Goal: Information Seeking & Learning: Check status

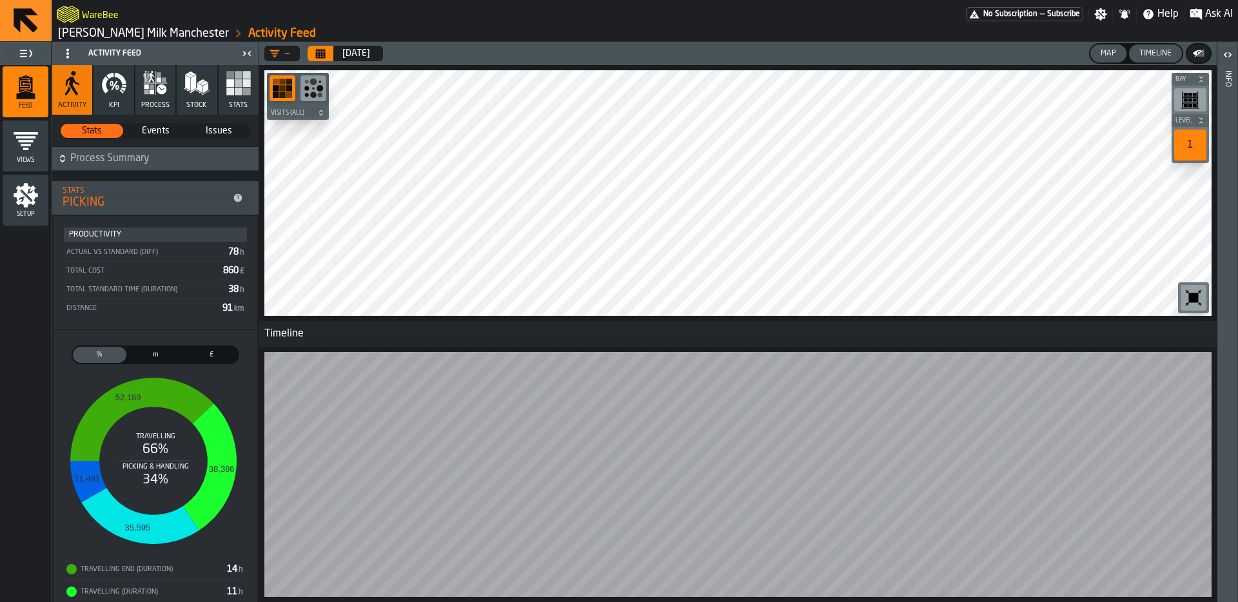
click at [693, 44] on header "— [DATE] Map Timeline" at bounding box center [738, 53] width 958 height 23
click at [173, 177] on section "Stats Stats Events Events Issues Issues Process Summary Stats PICKING Productiv…" at bounding box center [155, 390] width 206 height 551
click at [110, 32] on link "[PERSON_NAME] Milk Manchester" at bounding box center [143, 33] width 171 height 14
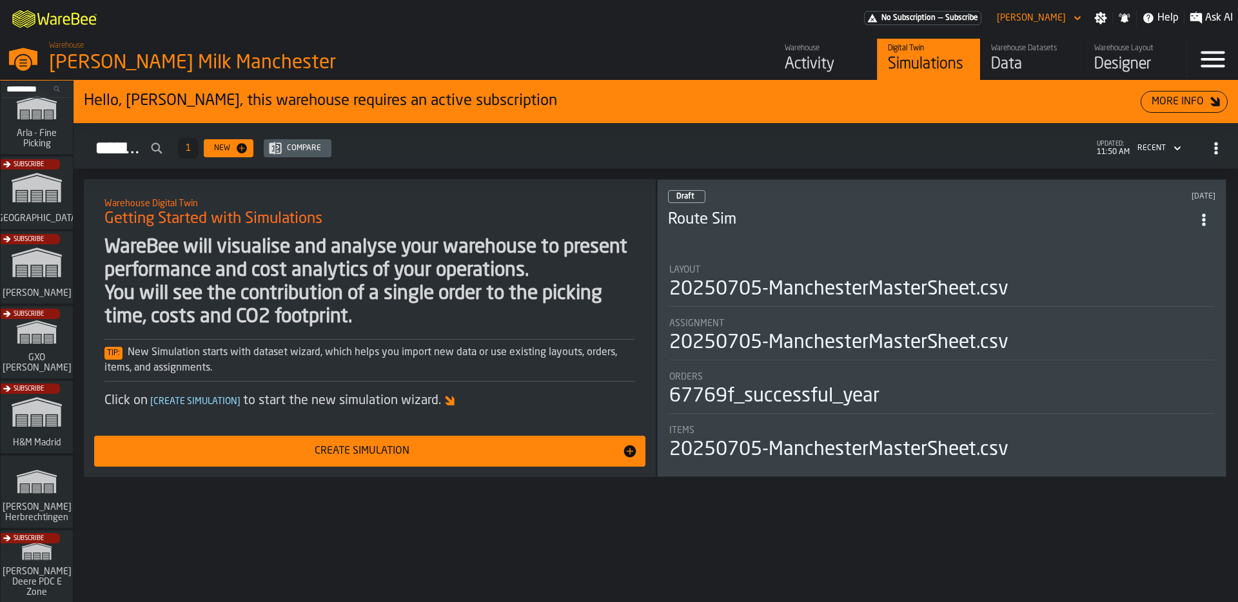
scroll to position [241, 0]
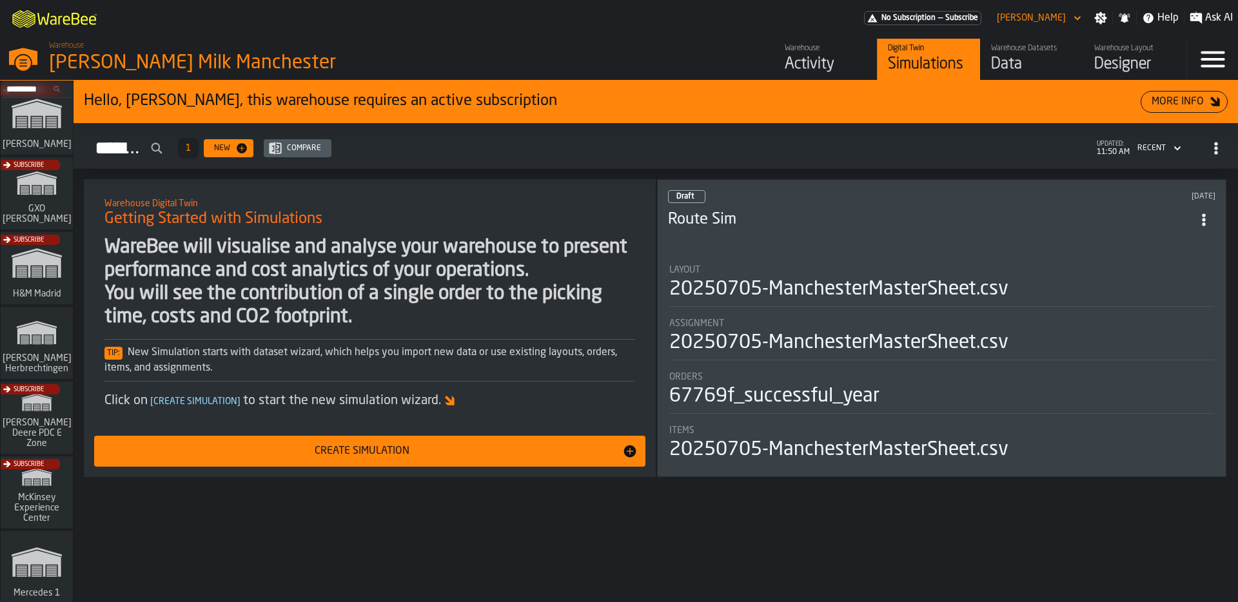
click at [48, 137] on div "Subscribe" at bounding box center [34, 122] width 72 height 75
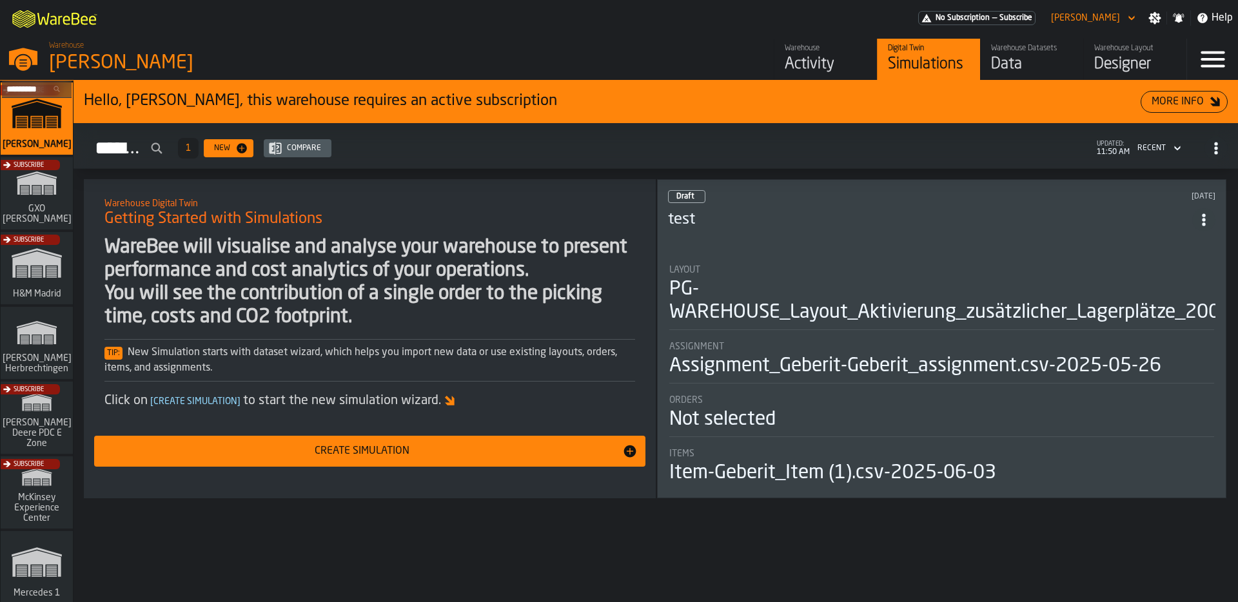
click at [853, 52] on div "Warehouse" at bounding box center [826, 48] width 82 height 9
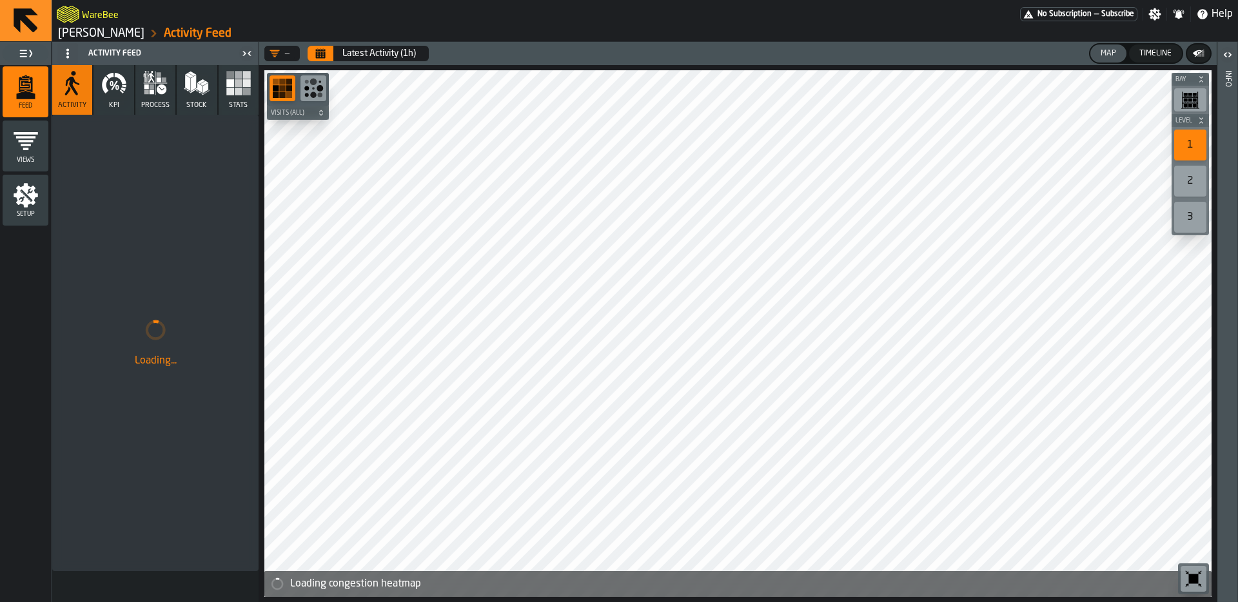
click at [121, 97] on button "KPI" at bounding box center [114, 90] width 40 height 50
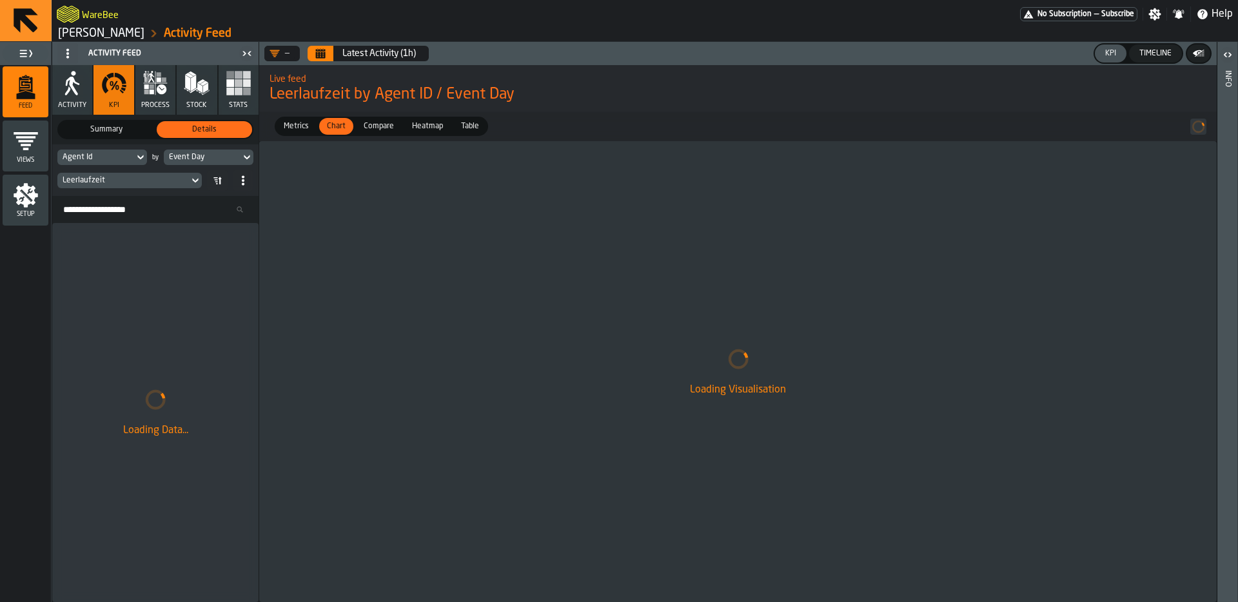
drag, startPoint x: 74, startPoint y: 88, endPoint x: 126, endPoint y: 99, distance: 53.9
click at [74, 88] on icon "button" at bounding box center [73, 86] width 14 height 19
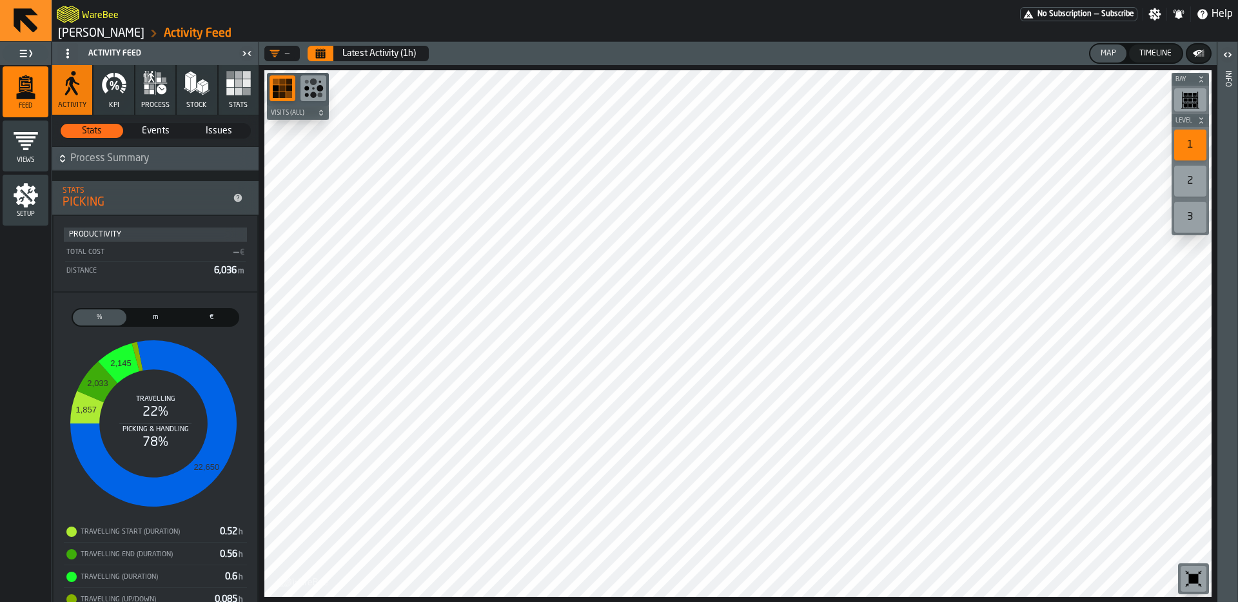
click at [79, 28] on link "[PERSON_NAME]" at bounding box center [101, 33] width 86 height 14
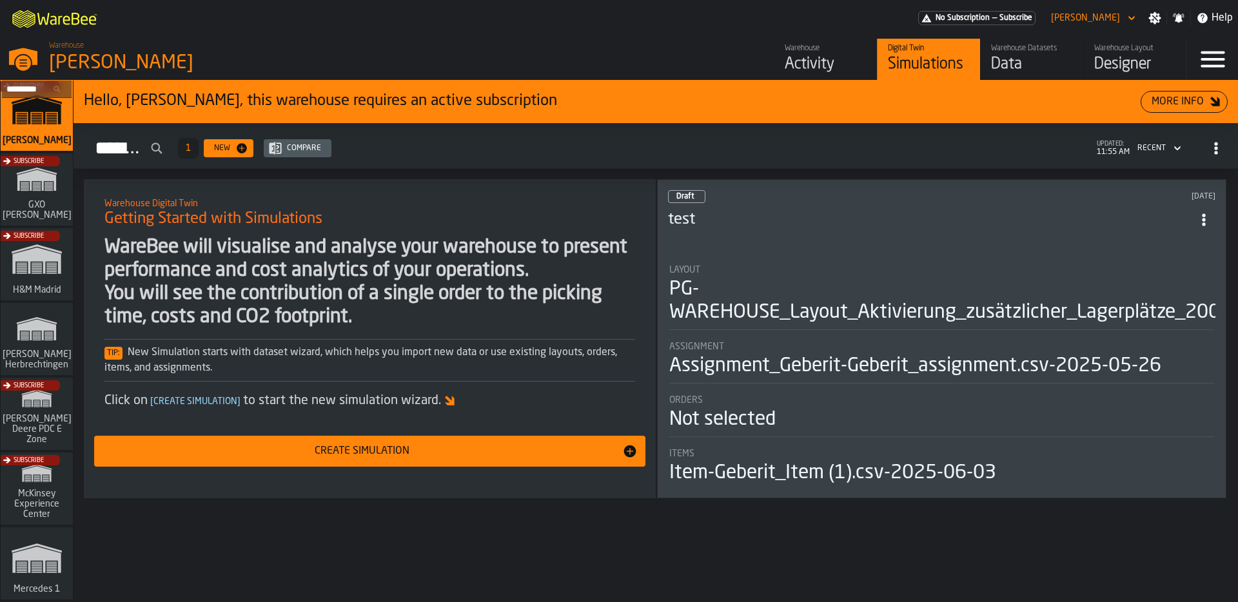
scroll to position [81, 0]
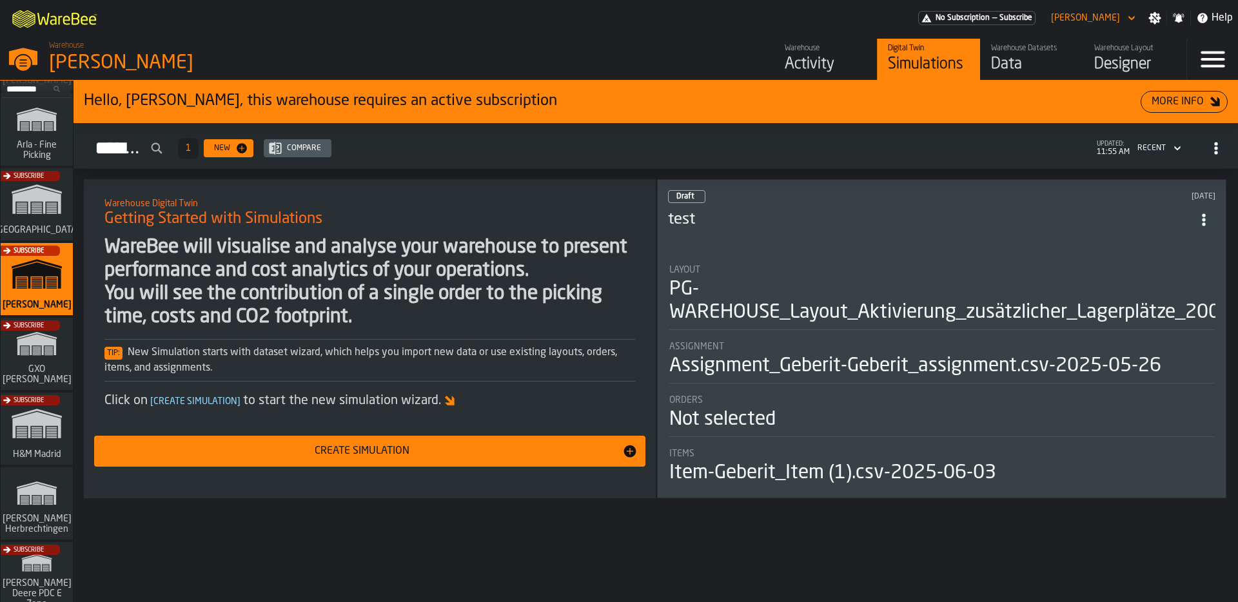
click at [46, 346] on div "Subscribe" at bounding box center [34, 358] width 72 height 75
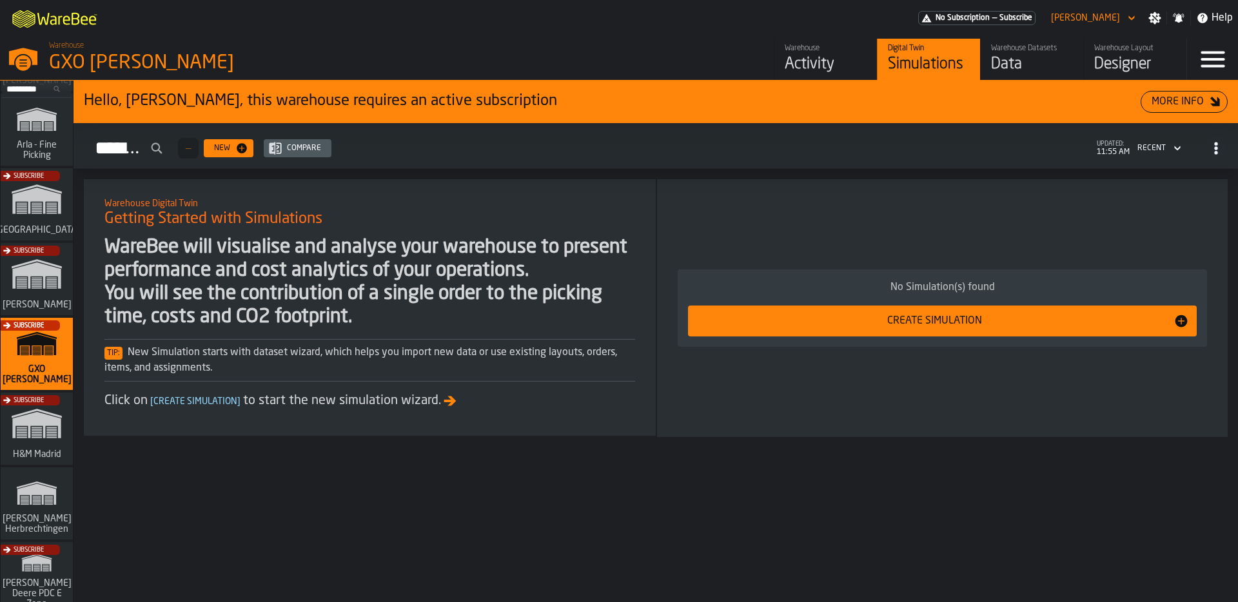
click at [822, 63] on div "Activity" at bounding box center [826, 64] width 82 height 21
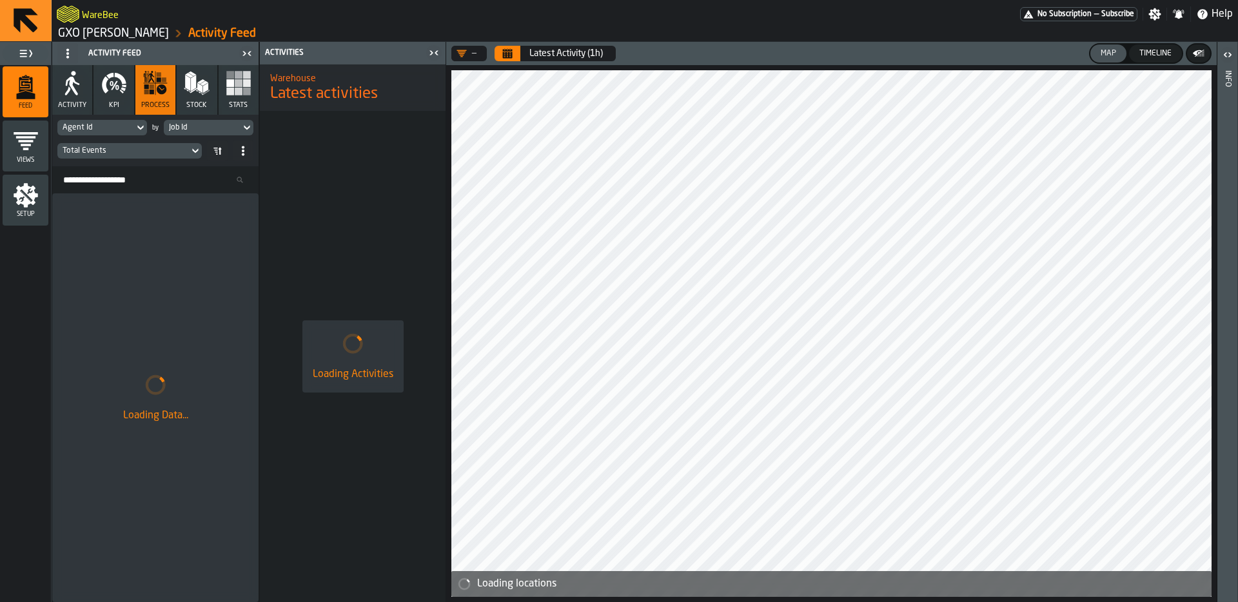
click at [502, 54] on icon "Calendar" at bounding box center [507, 53] width 10 height 10
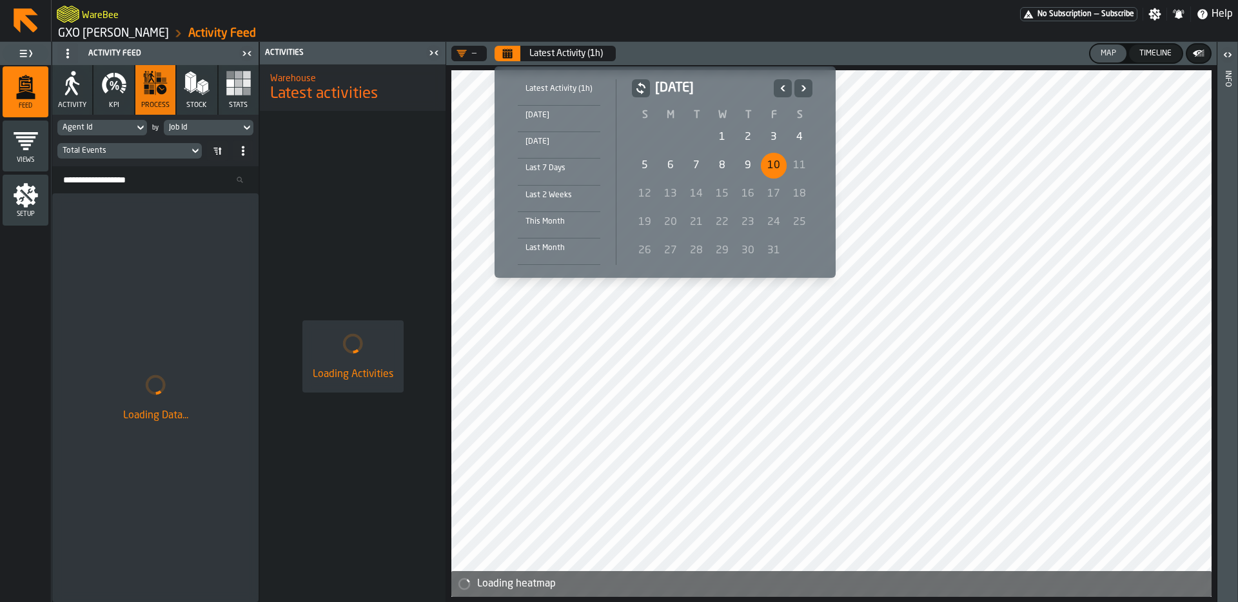
click at [745, 161] on div "9" at bounding box center [748, 166] width 26 height 26
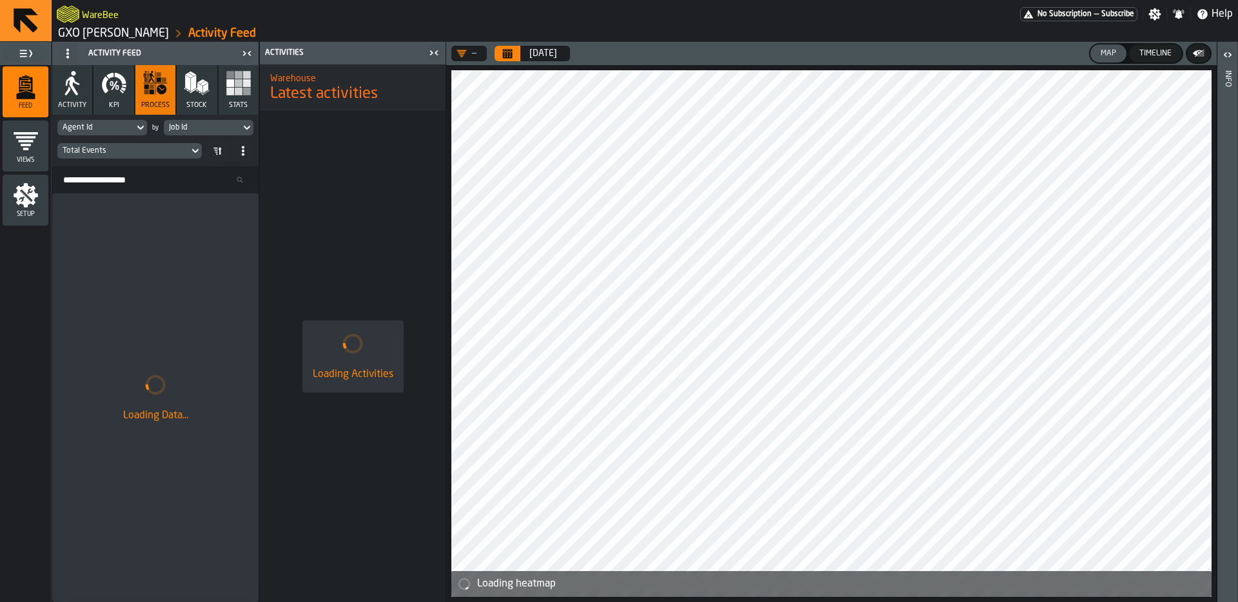
click at [511, 56] on icon "Calendar" at bounding box center [508, 55] width 10 height 6
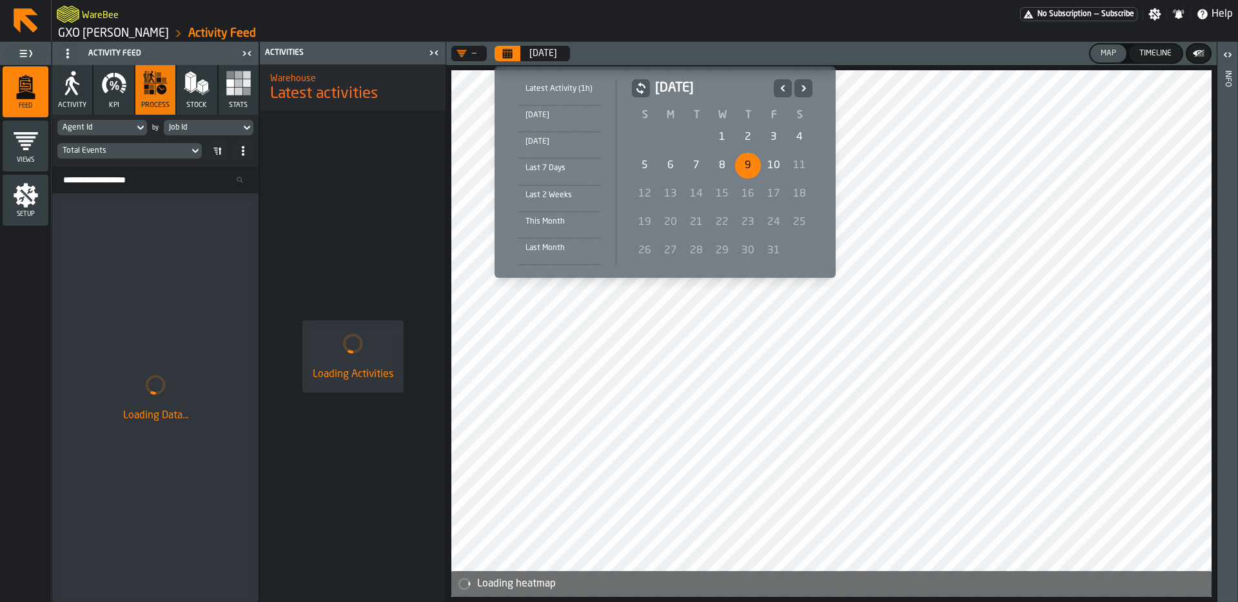
click at [727, 166] on div "8" at bounding box center [722, 166] width 26 height 26
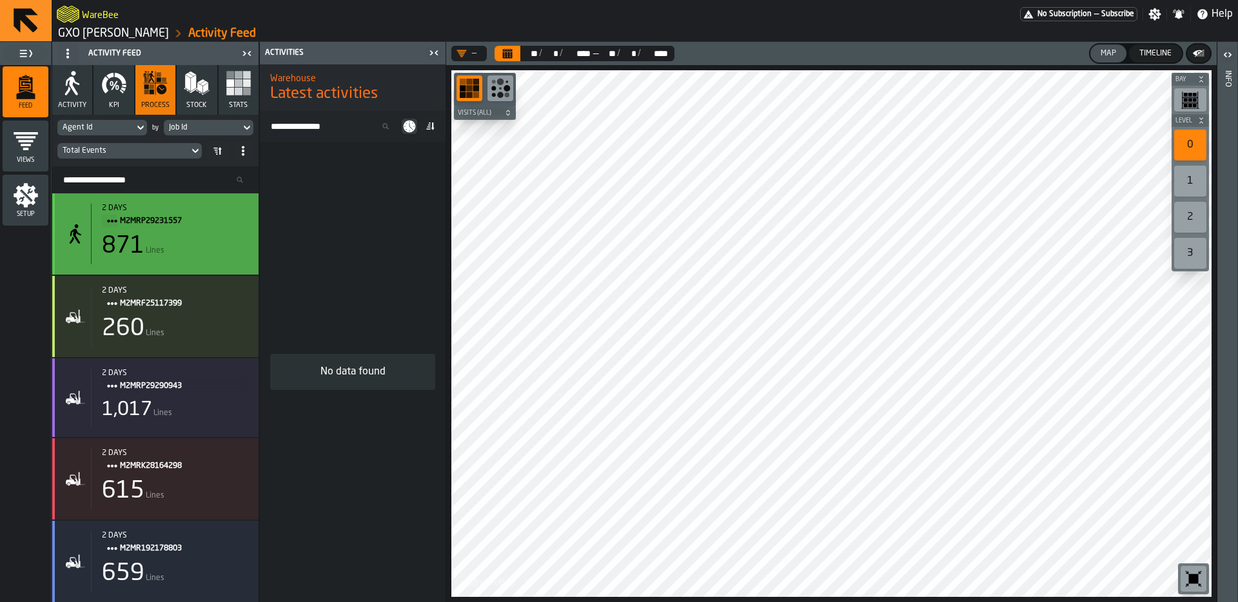
click at [168, 243] on div "871 Lines" at bounding box center [175, 246] width 146 height 26
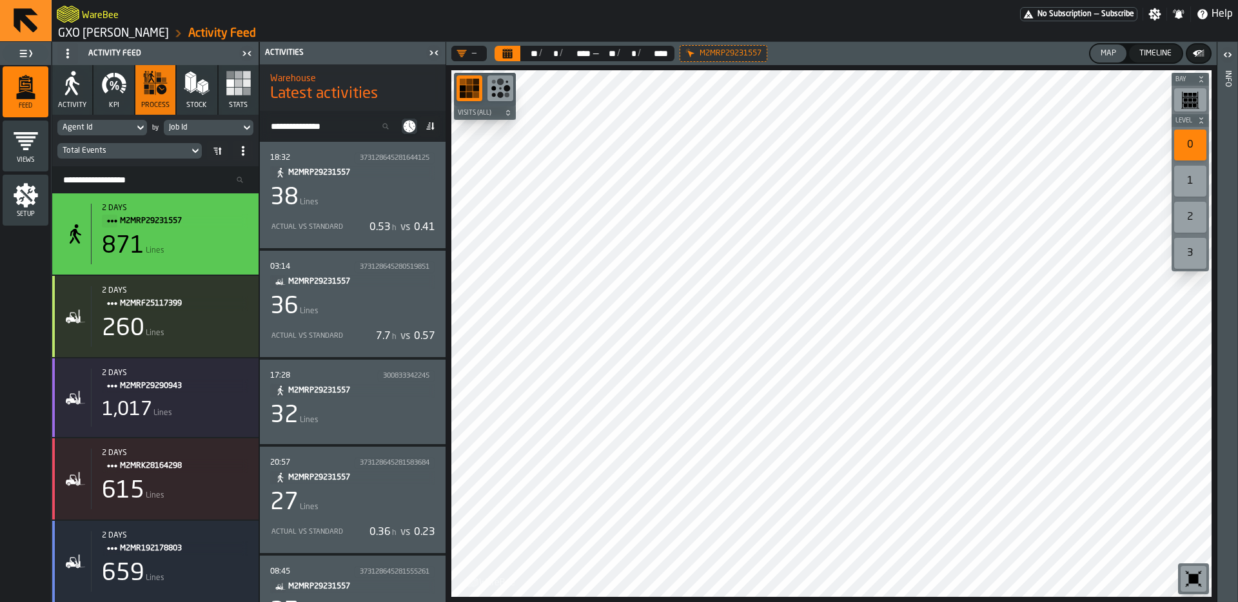
click at [375, 319] on div "36 Lines" at bounding box center [352, 307] width 165 height 26
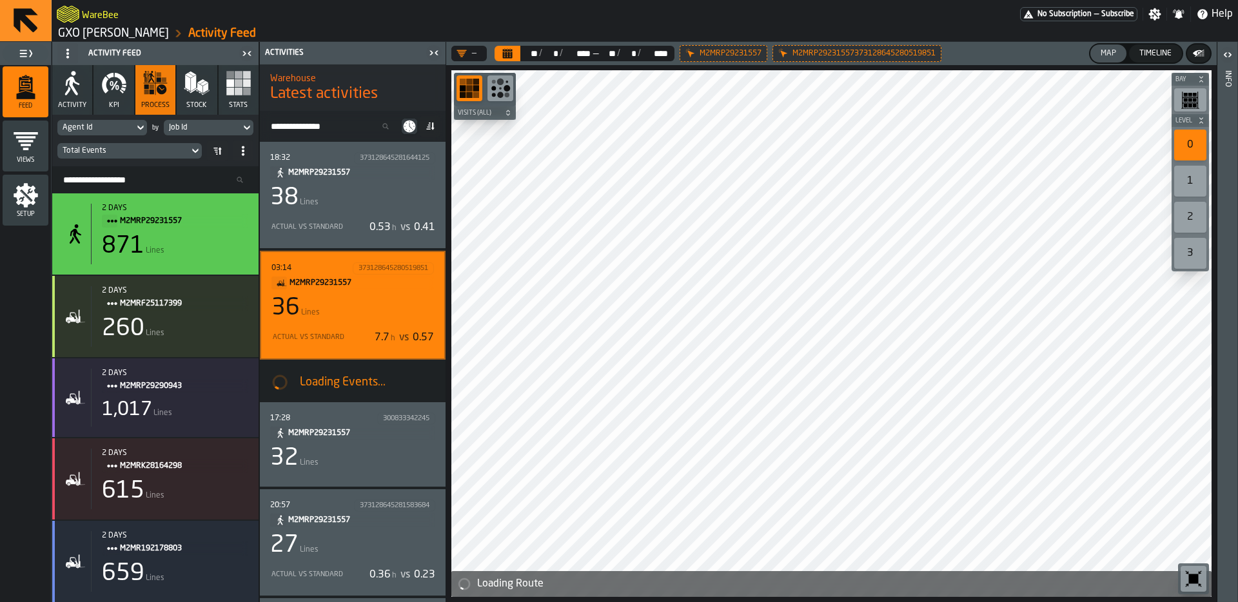
click at [392, 199] on div "38 Lines" at bounding box center [352, 198] width 165 height 26
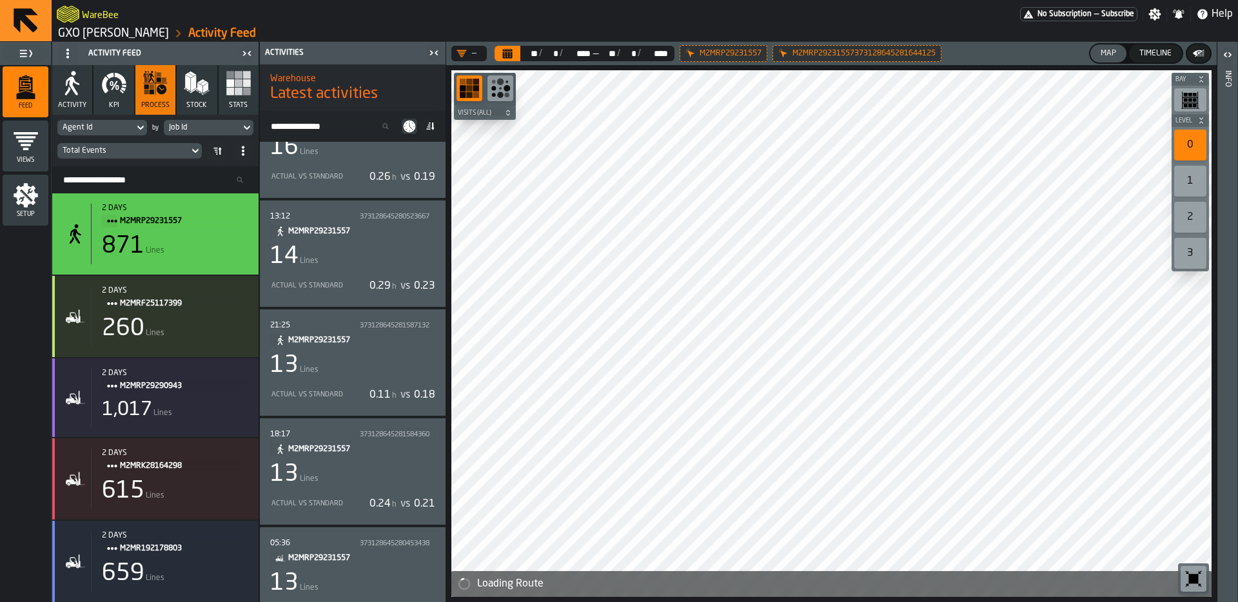
scroll to position [1258, 0]
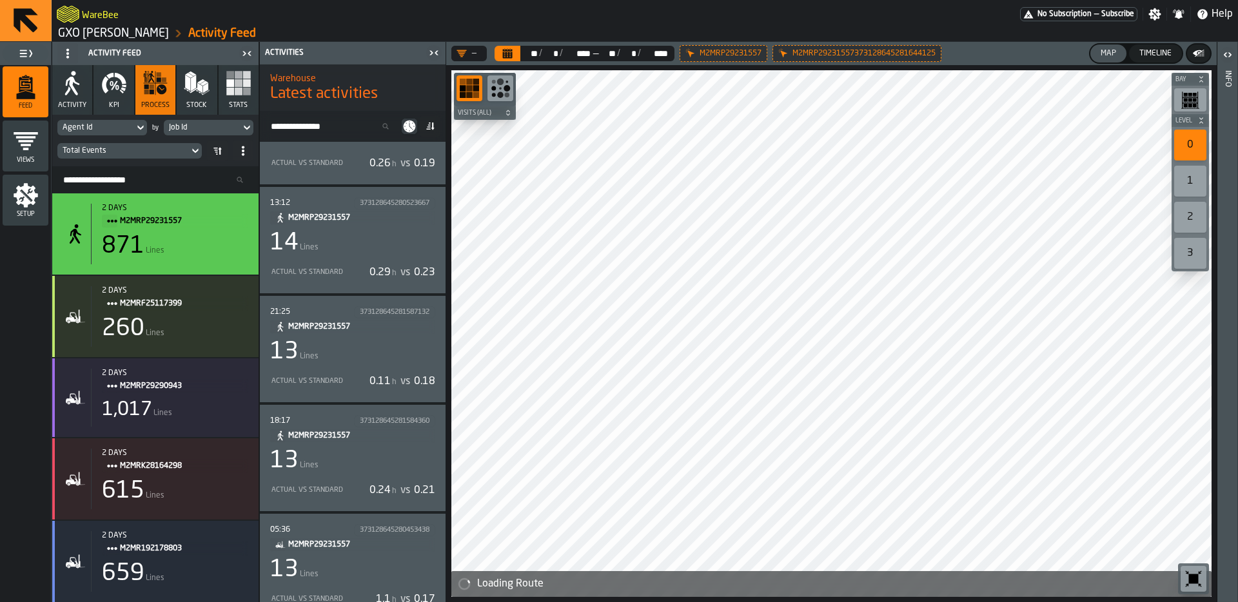
click at [391, 243] on div "14 Lines" at bounding box center [352, 243] width 165 height 26
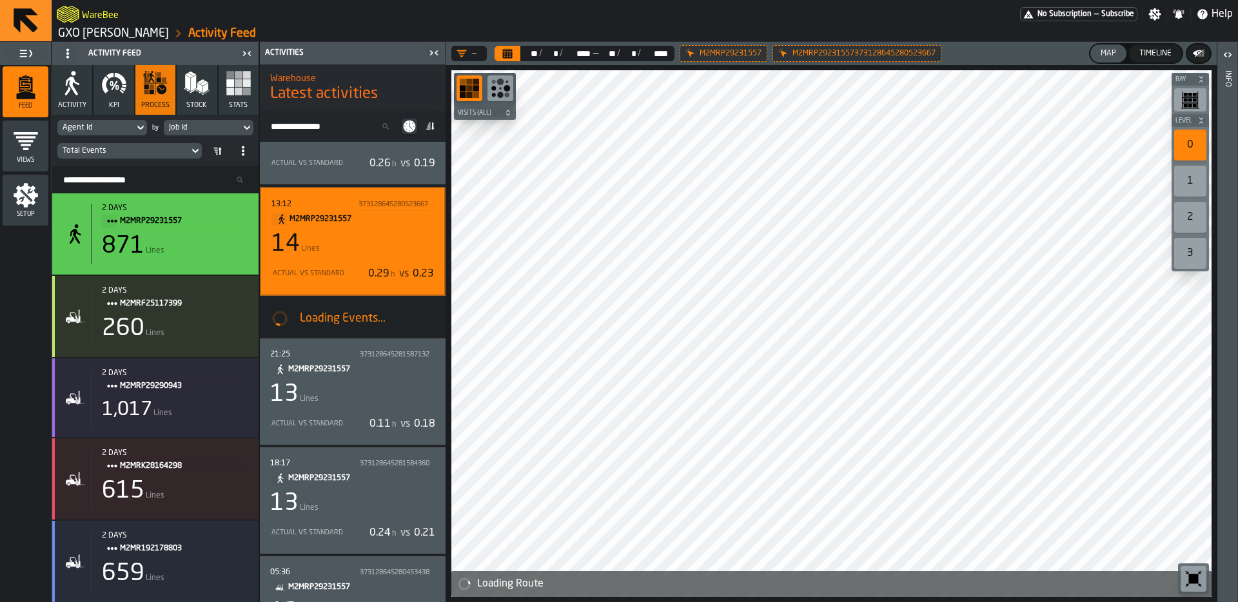
click at [511, 50] on icon "Calendar" at bounding box center [508, 51] width 10 height 2
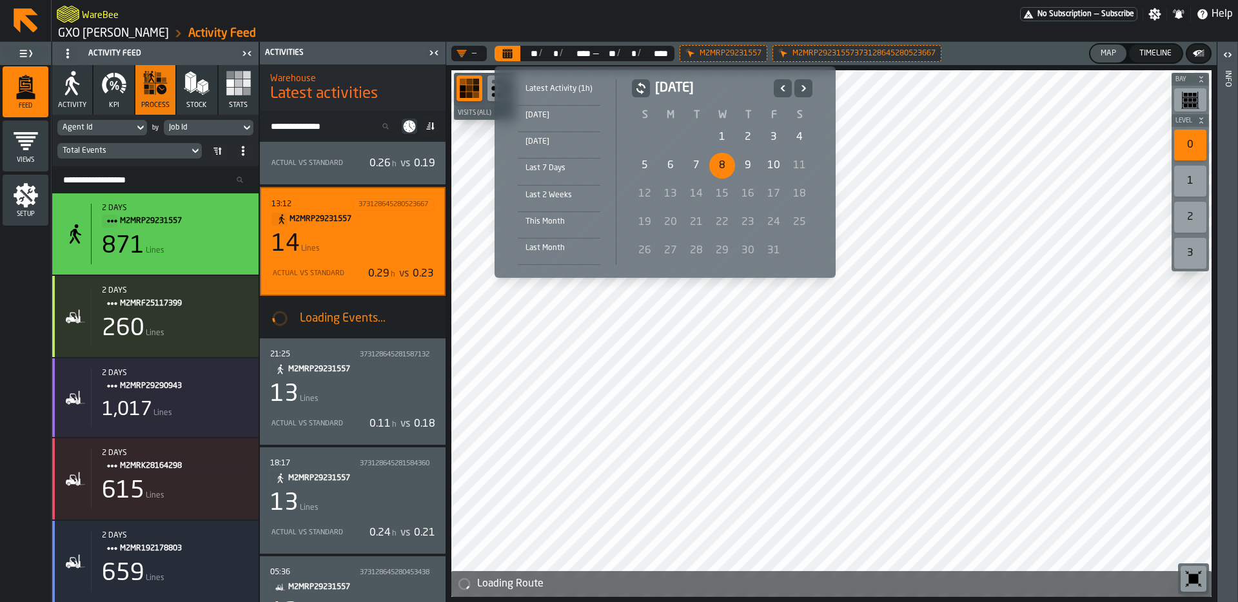
click at [782, 90] on icon "Previous" at bounding box center [783, 88] width 5 height 6
click at [693, 255] on div "30" at bounding box center [697, 251] width 26 height 26
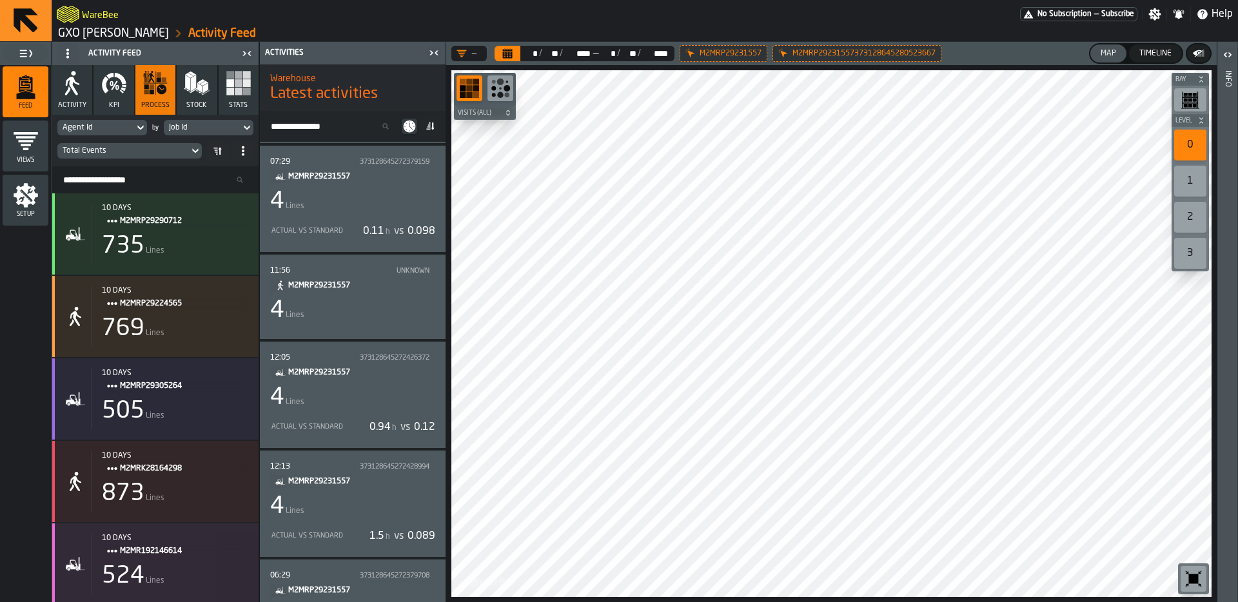
scroll to position [3936, 0]
click at [390, 486] on span "M2MRP29231557" at bounding box center [356, 481] width 137 height 14
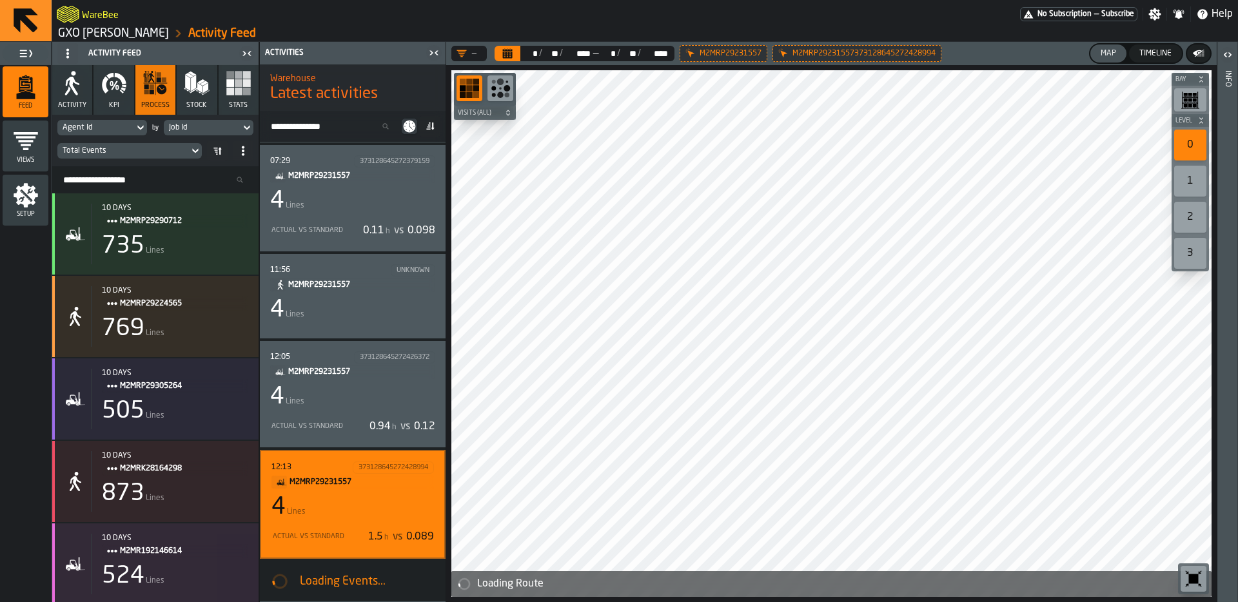
click at [1192, 571] on icon "button-toolbar-undefined" at bounding box center [1193, 579] width 21 height 21
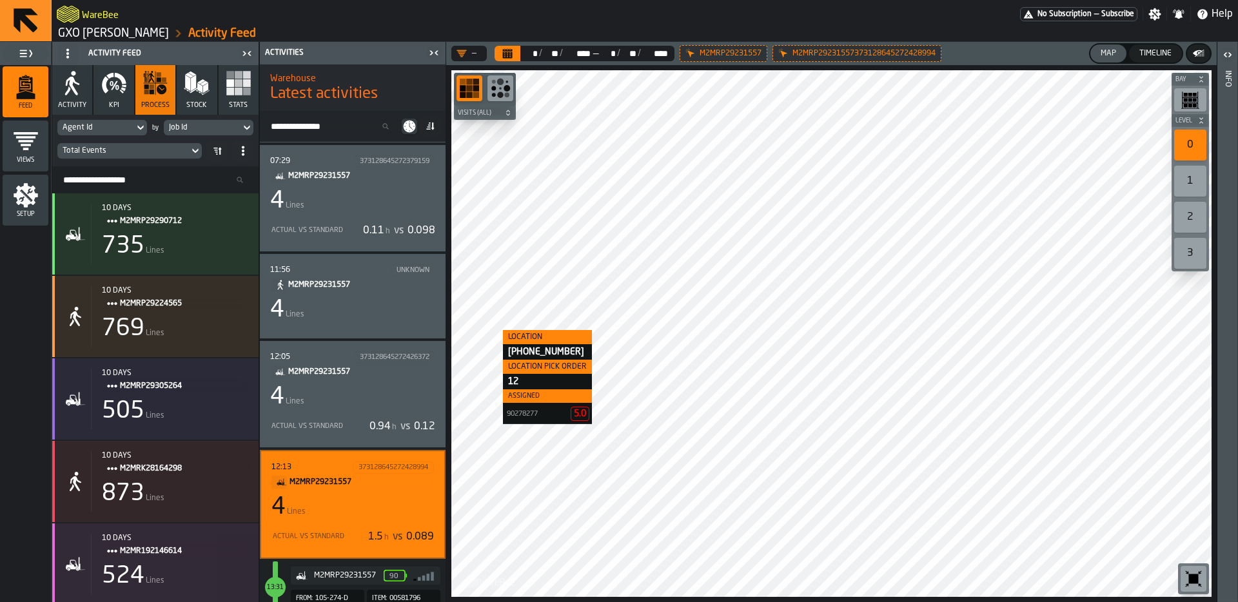
scroll to position [0, 0]
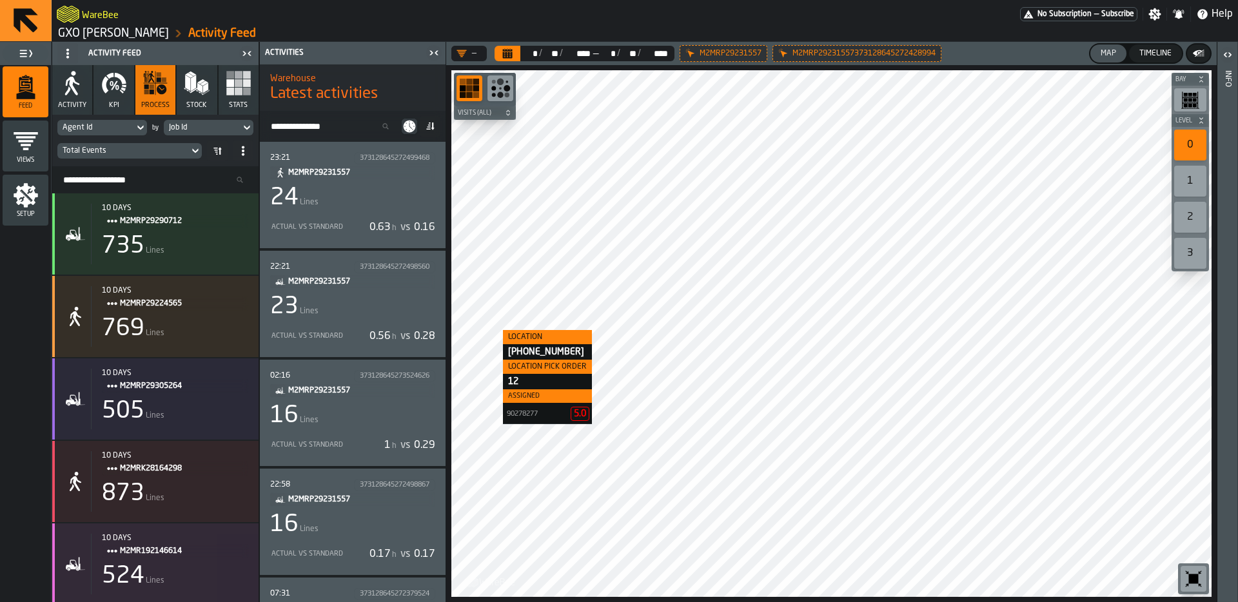
click at [359, 311] on div "23 Lines" at bounding box center [352, 307] width 165 height 26
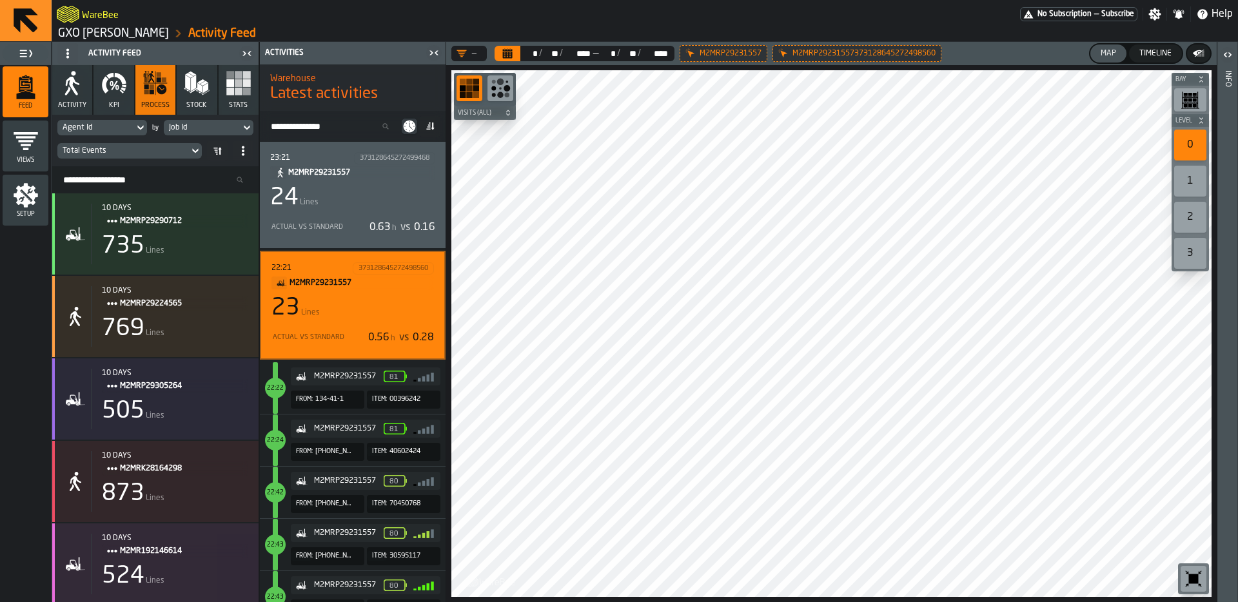
click at [1187, 573] on icon "button-toolbar-undefined" at bounding box center [1186, 572] width 3 height 3
click at [1207, 588] on label "button-toolbar-undefined" at bounding box center [1193, 579] width 31 height 31
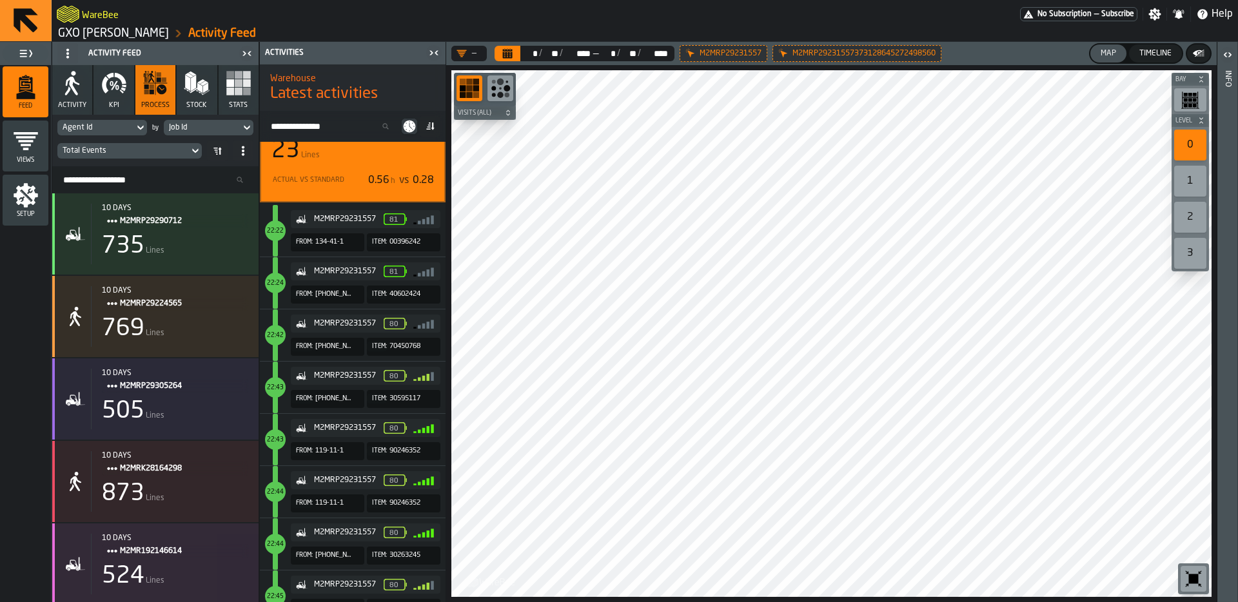
scroll to position [152, 0]
click at [1191, 578] on icon "button-toolbar-undefined" at bounding box center [1194, 580] width 10 height 10
click at [431, 130] on icon at bounding box center [430, 126] width 10 height 10
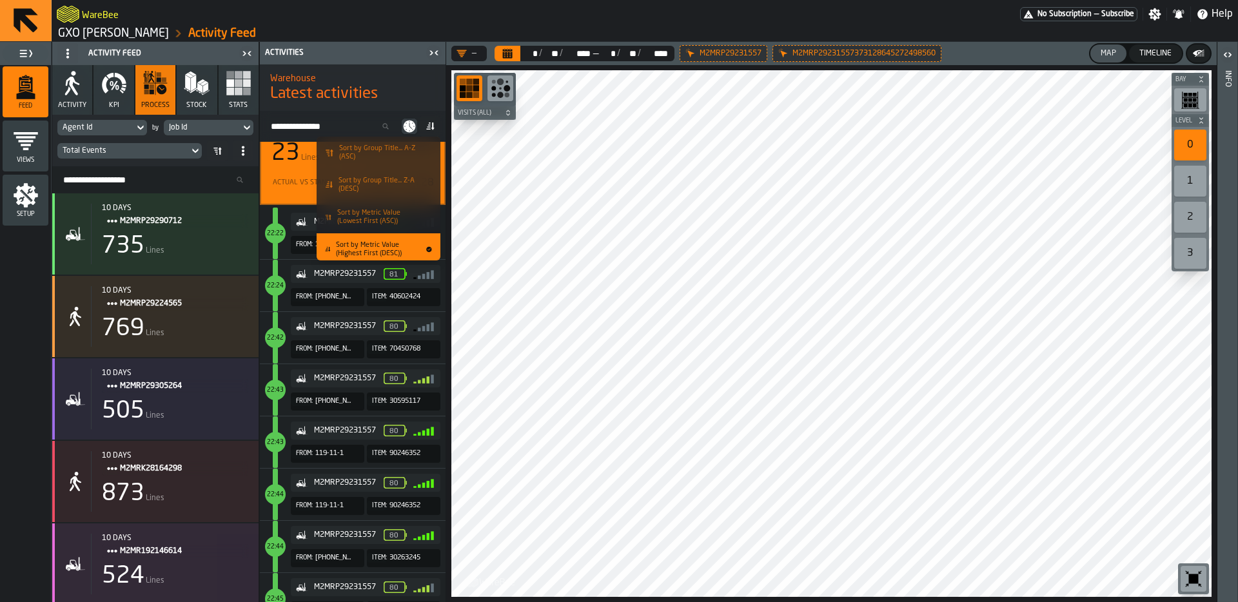
click at [431, 128] on icon at bounding box center [430, 126] width 10 height 10
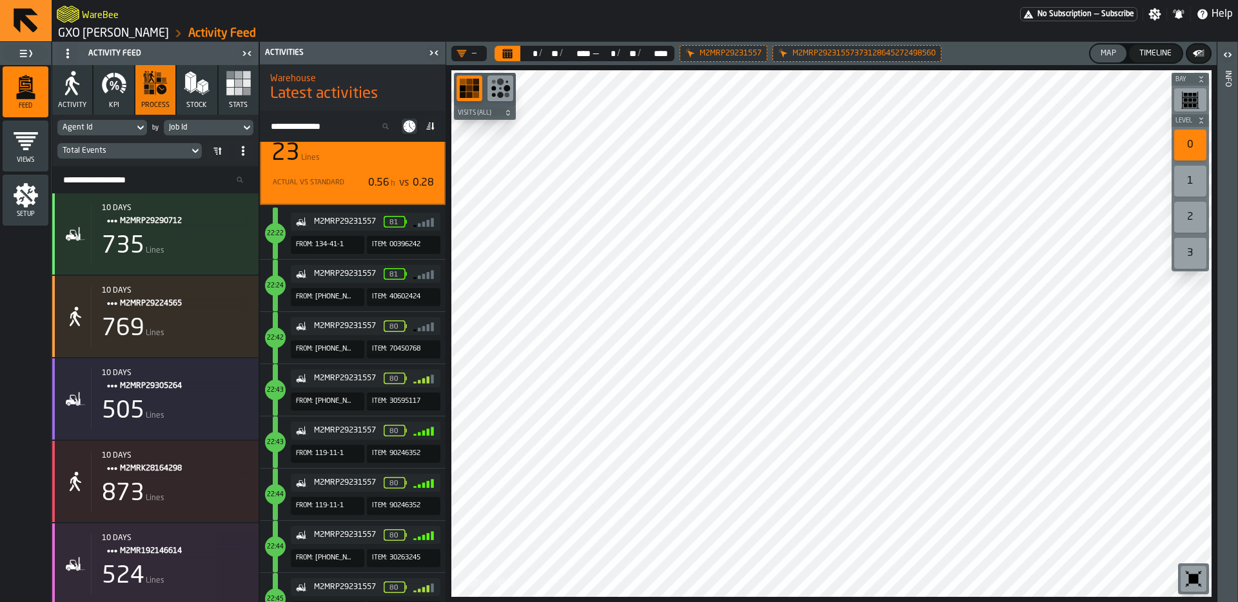
click at [413, 128] on icon at bounding box center [410, 127] width 12 height 12
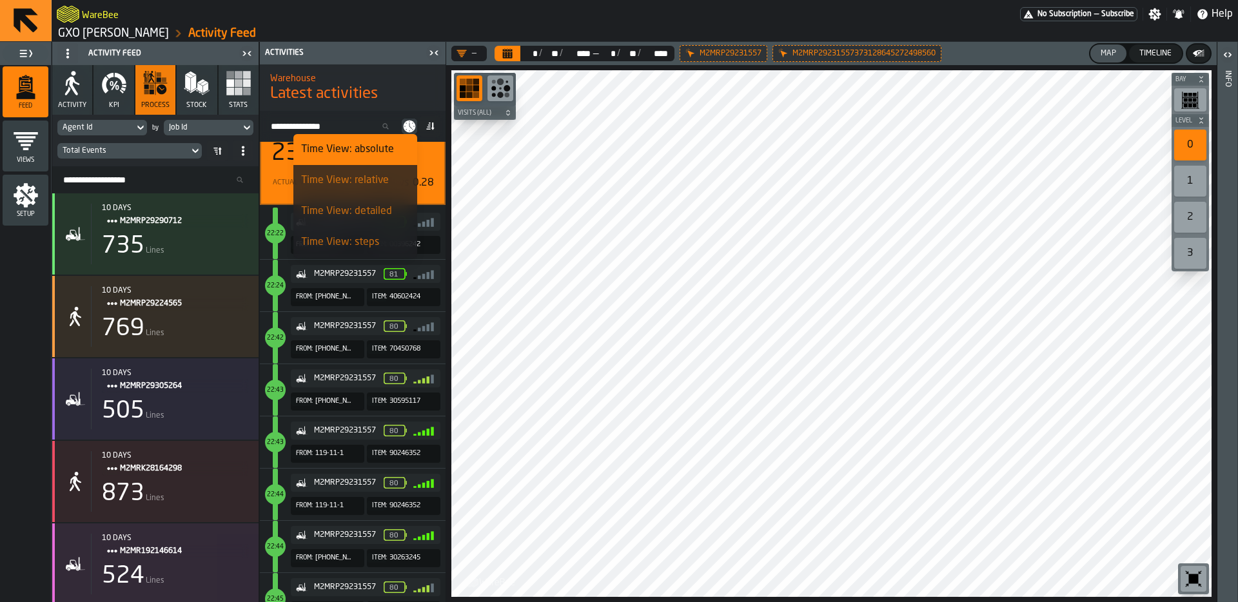
drag, startPoint x: 368, startPoint y: 242, endPoint x: 406, endPoint y: 253, distance: 39.6
click at [368, 242] on div "Time View: steps" at bounding box center [355, 242] width 108 height 15
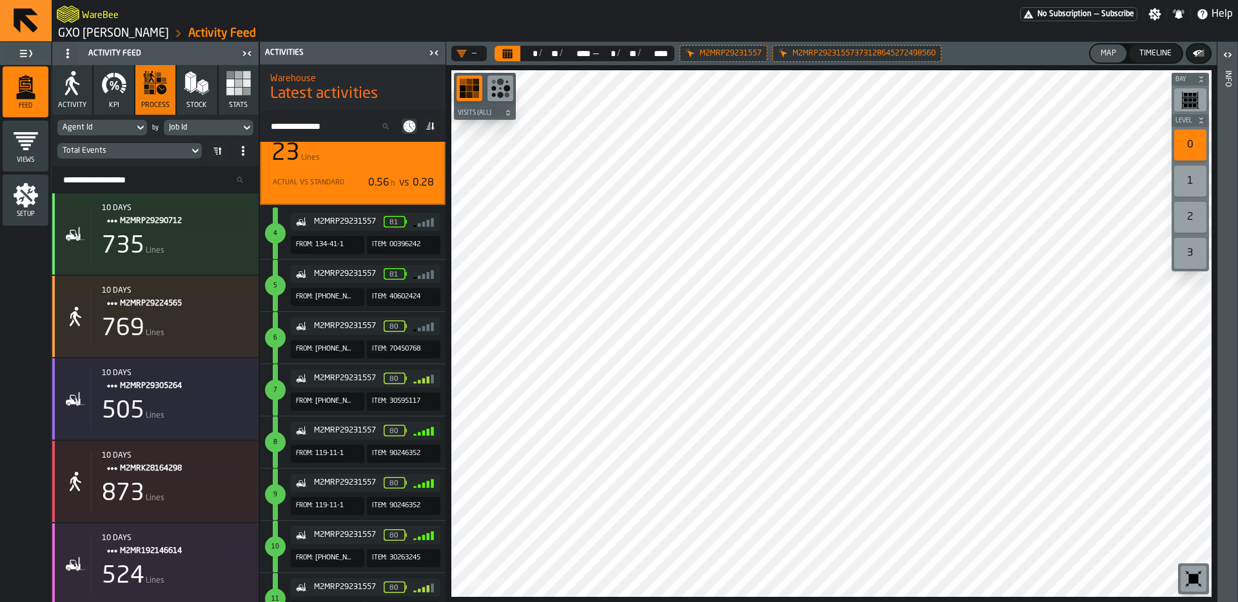
click at [673, 339] on div at bounding box center [831, 333] width 760 height 527
click at [324, 183] on div "Actual vs Standard" at bounding box center [310, 183] width 79 height 8
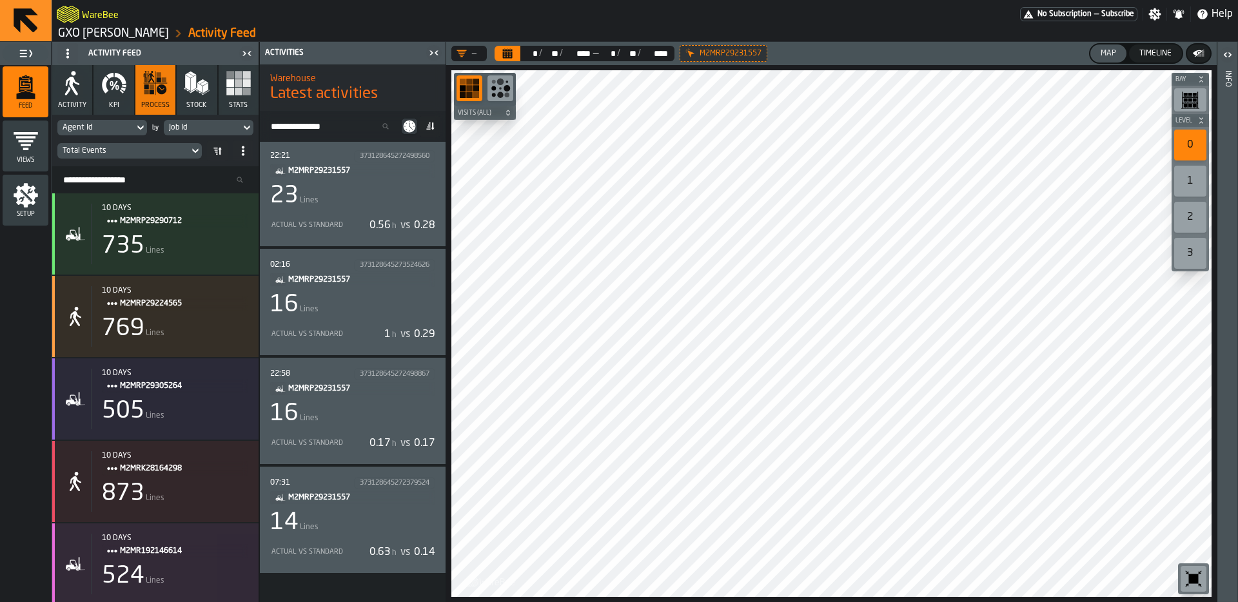
scroll to position [0, 0]
click at [359, 210] on div "24 Lines" at bounding box center [352, 198] width 165 height 26
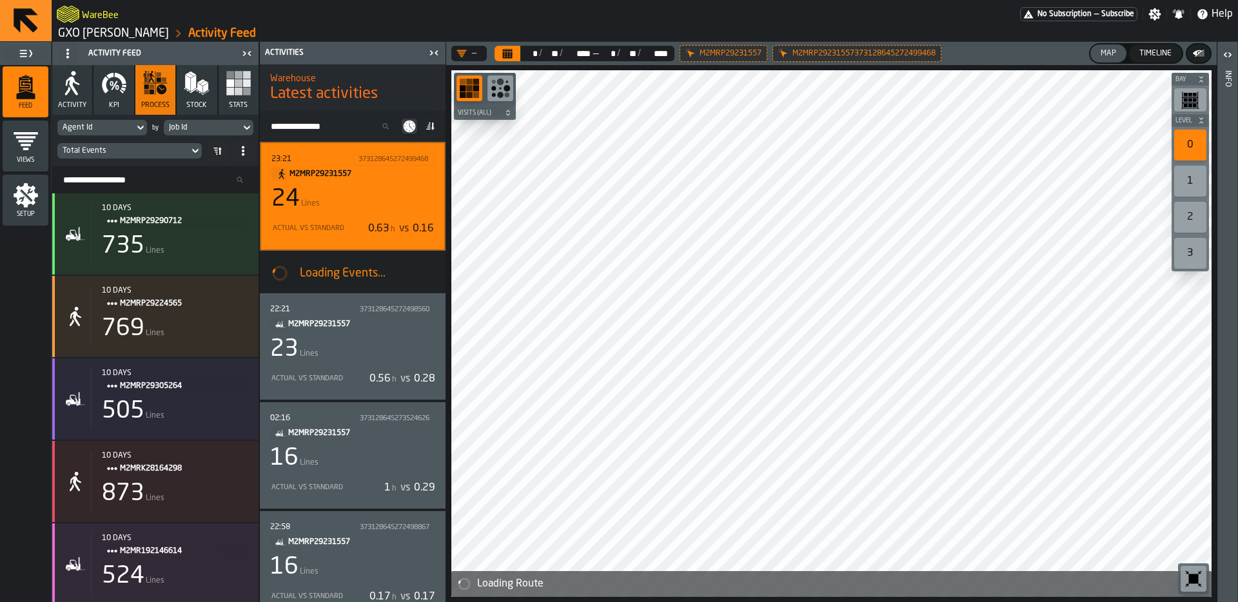
click at [250, 52] on icon "button-toggle-Close me" at bounding box center [249, 53] width 3 height 5
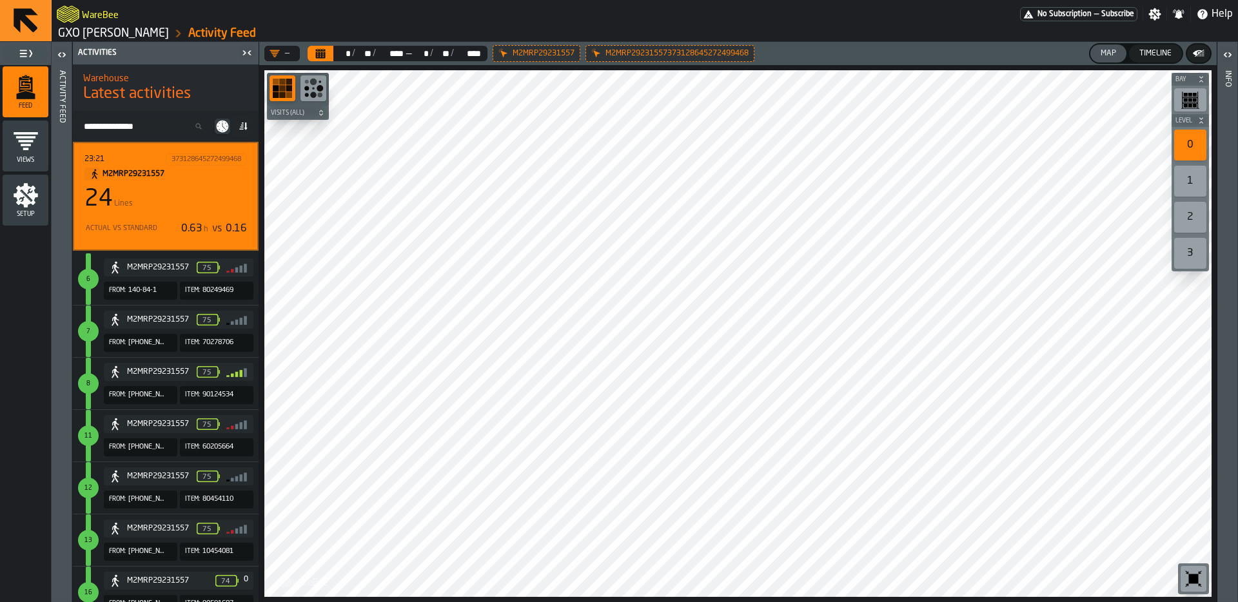
click at [441, 396] on div at bounding box center [737, 333] width 947 height 527
click at [150, 219] on div "Actual vs Standard 0.63 h vs 0.16" at bounding box center [165, 229] width 163 height 21
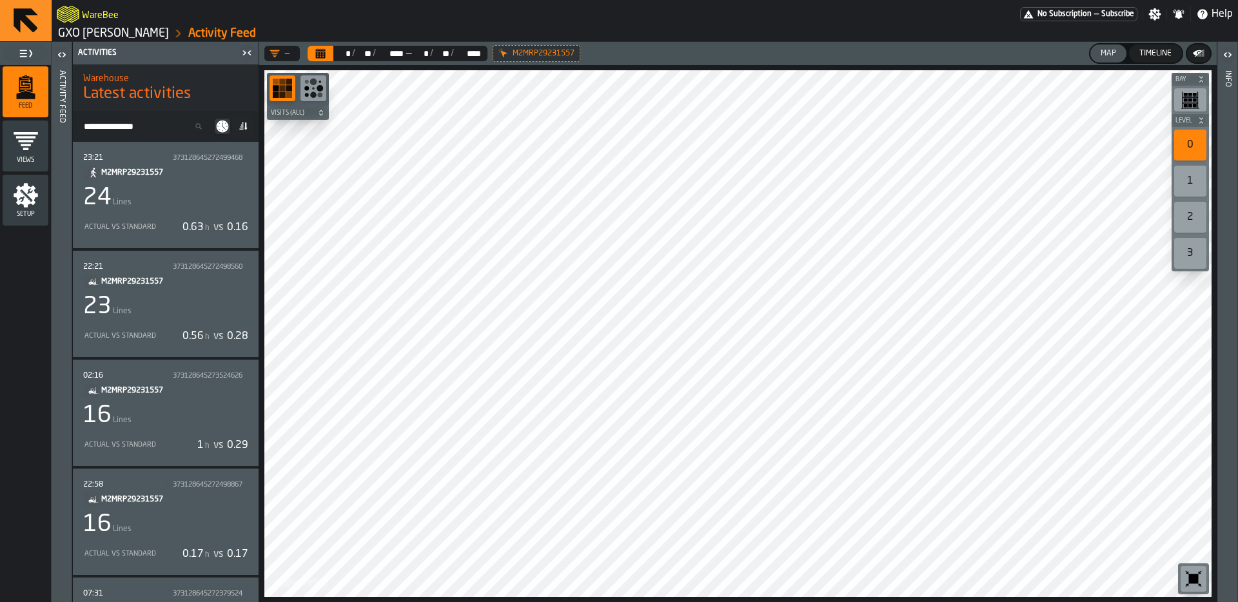
click at [184, 411] on div "16 Lines" at bounding box center [165, 416] width 165 height 26
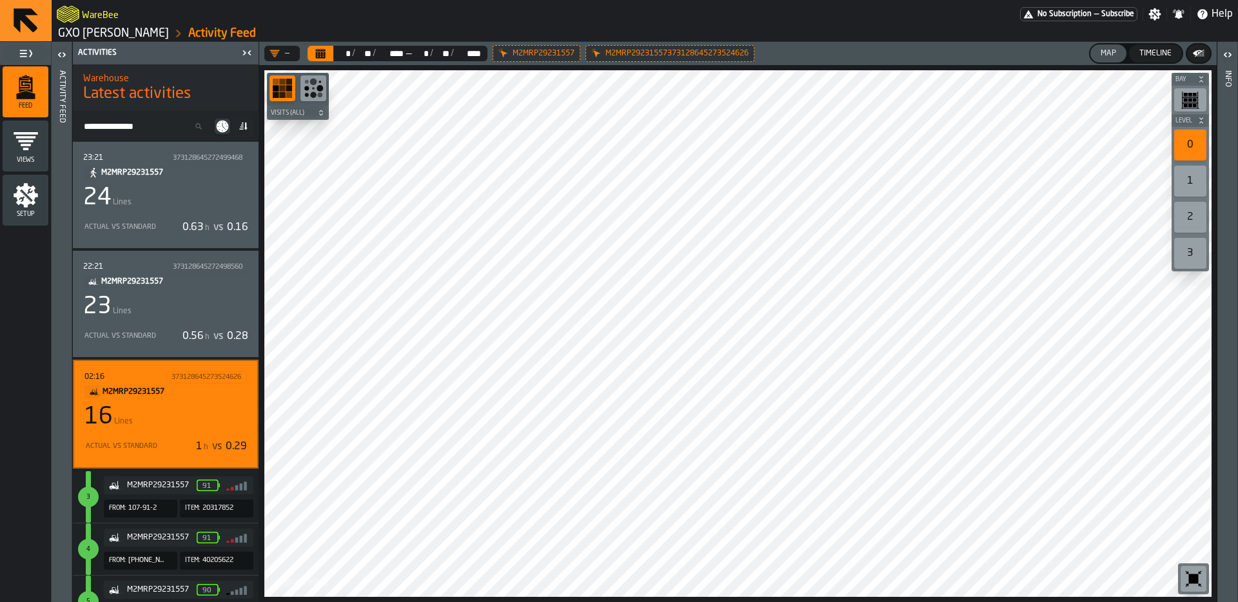
click at [181, 208] on div "24 Lines" at bounding box center [165, 198] width 165 height 26
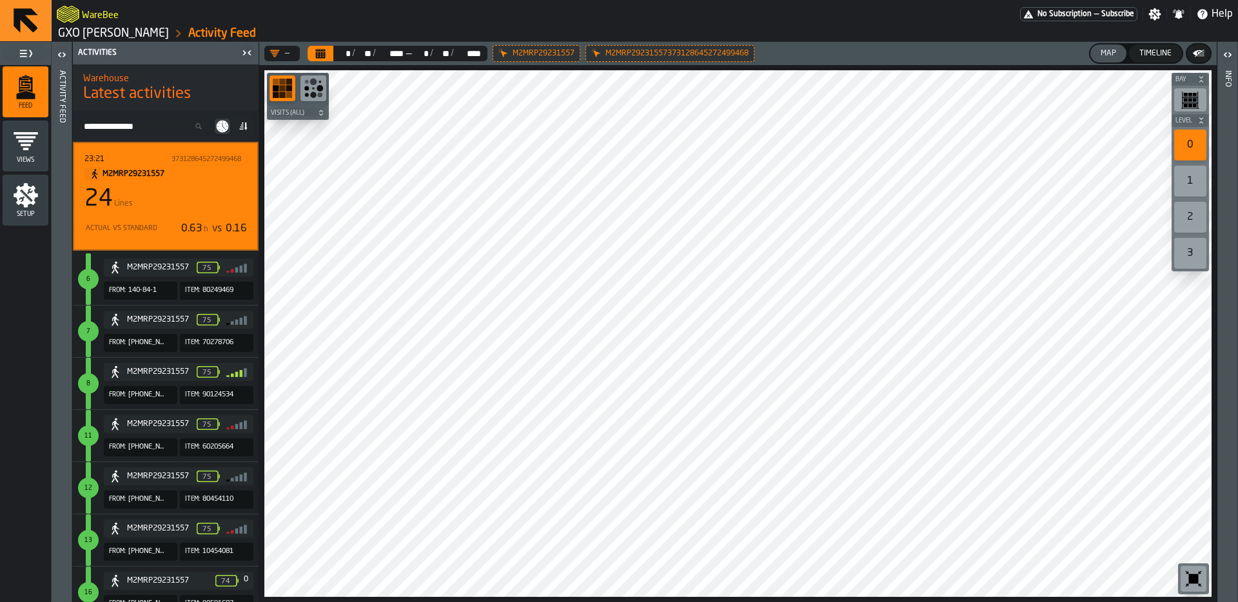
click at [592, 514] on div at bounding box center [737, 333] width 947 height 527
click at [153, 220] on div "Actual vs Standard 0.63 h vs 0.16" at bounding box center [165, 229] width 163 height 21
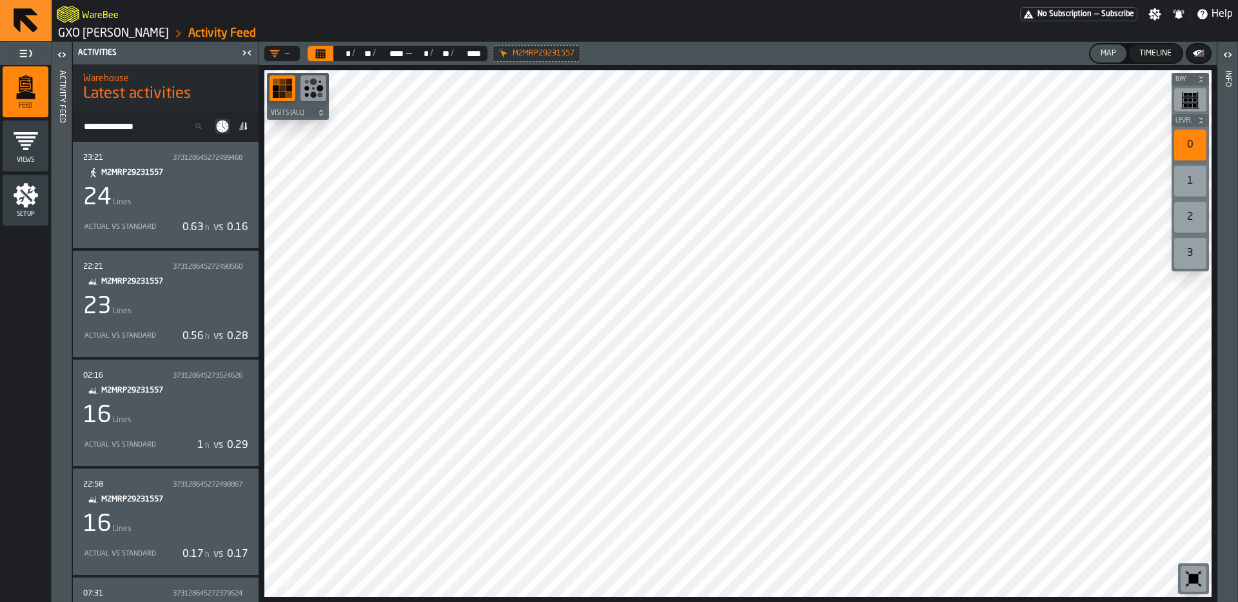
click at [183, 308] on div "23 Lines" at bounding box center [165, 307] width 165 height 26
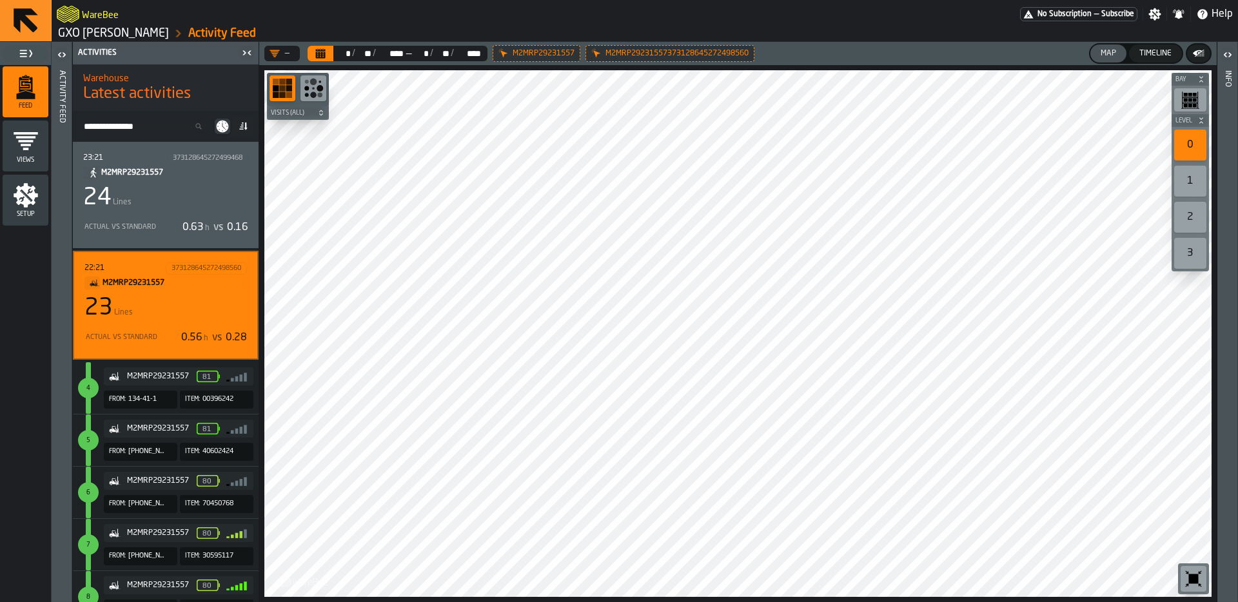
click at [427, 179] on div at bounding box center [737, 333] width 947 height 527
click at [541, 602] on div "Bay Level 0 1 2 3 M A K I N G W A R E H O U S E S M O R E EF F I C I E N T Visi…" at bounding box center [738, 333] width 958 height 537
click at [533, 599] on div "Bay Level 0 1 2 3 M A K I N G W A R E H O U S E S M O R E EF F I C I E N T Visi…" at bounding box center [738, 333] width 958 height 537
